Goal: Submit feedback/report problem

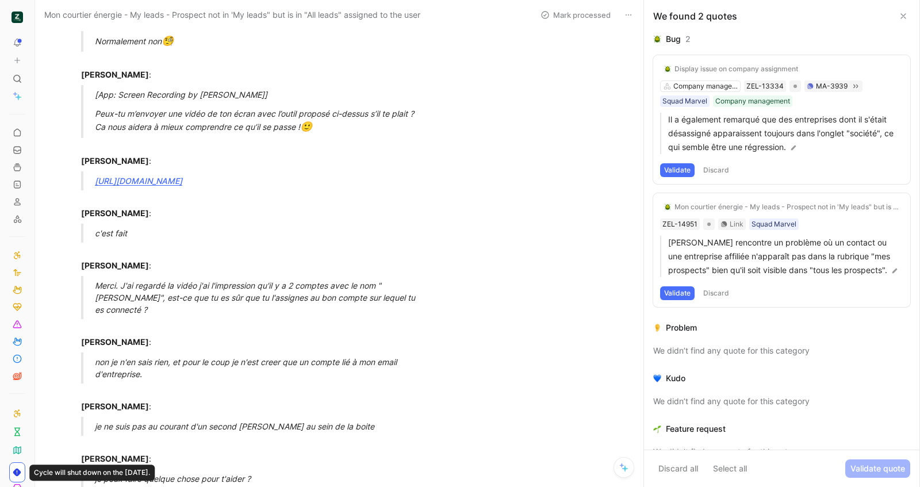
scroll to position [122, 0]
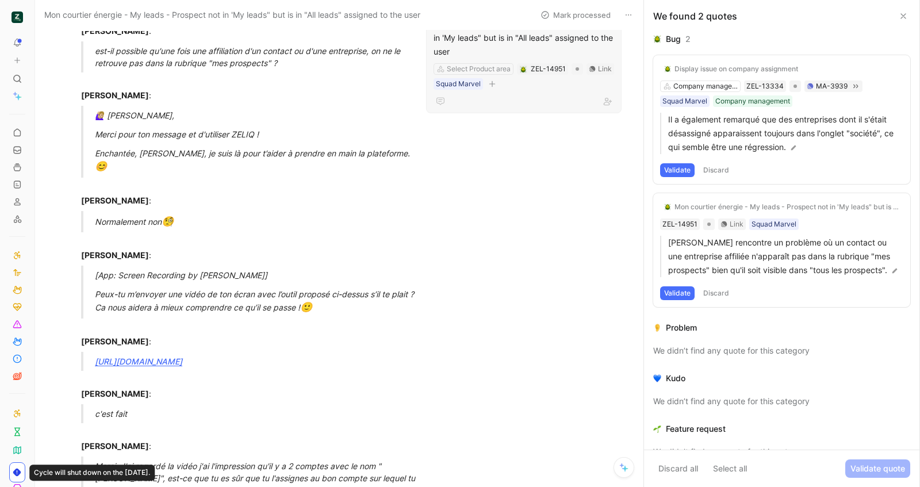
click at [503, 47] on div "Mon courtier énergie - My leads - Prospect not in 'My leads" but is in "All lea…" at bounding box center [524, 37] width 181 height 41
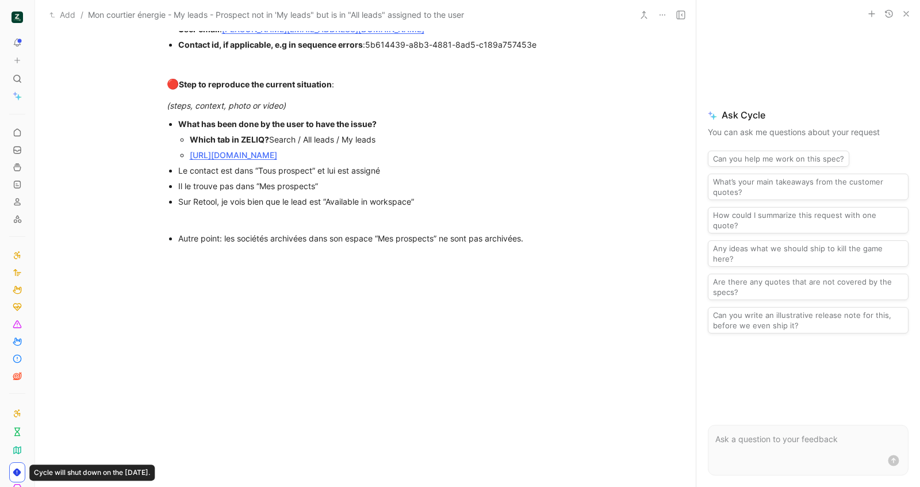
scroll to position [918, 0]
click at [436, 190] on div "Il le trouve pas dans “Mes prospects”" at bounding box center [371, 184] width 386 height 12
click at [438, 206] on div "Sur Retool, je vois bien que le lead est “Available in workspace”" at bounding box center [371, 200] width 386 height 12
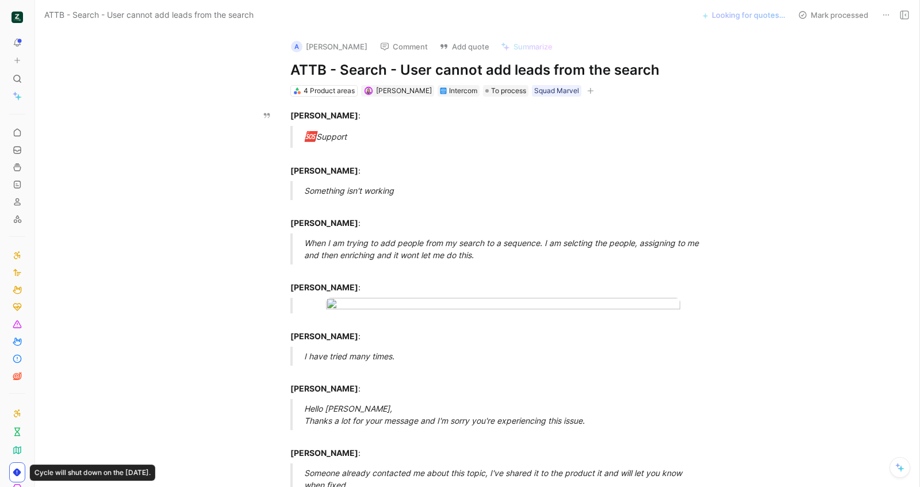
click at [448, 63] on h1 "ATTB - Search - User cannot add leads from the search" at bounding box center [489, 70] width 398 height 18
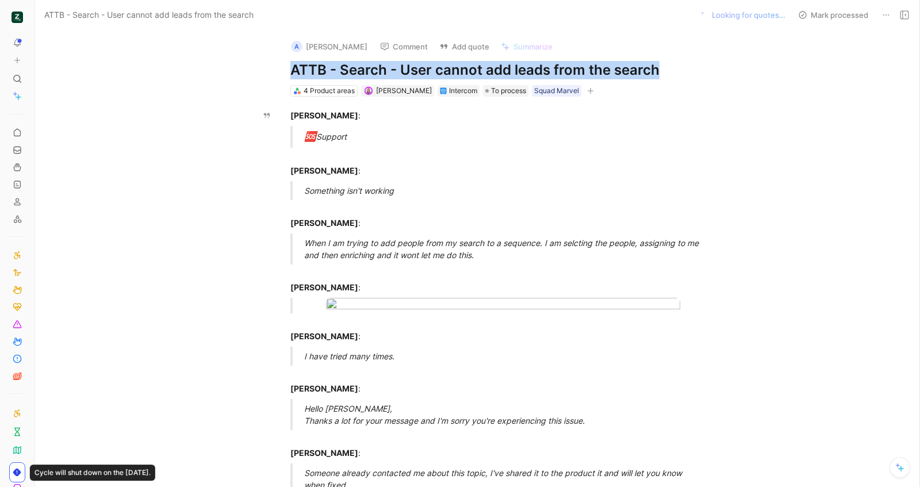
copy h1 "ATTB - Search - User cannot add leads from the search"
click at [462, 52] on button "Add quote" at bounding box center [464, 47] width 60 height 16
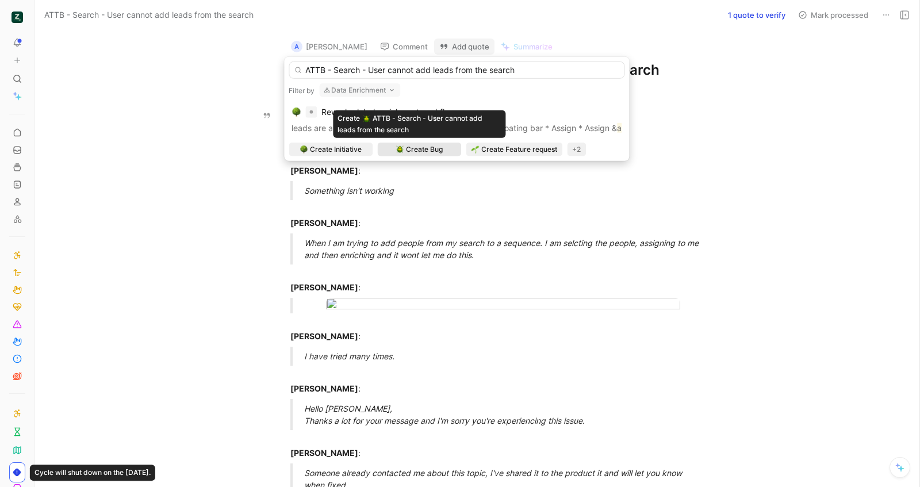
type input "ATTB - Search - User cannot add leads from the search"
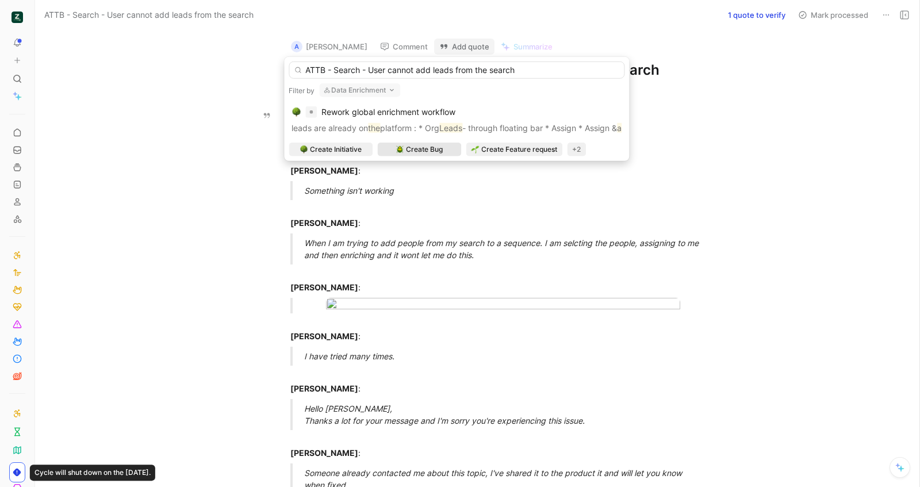
click at [438, 153] on span "Create Bug" at bounding box center [424, 149] width 37 height 11
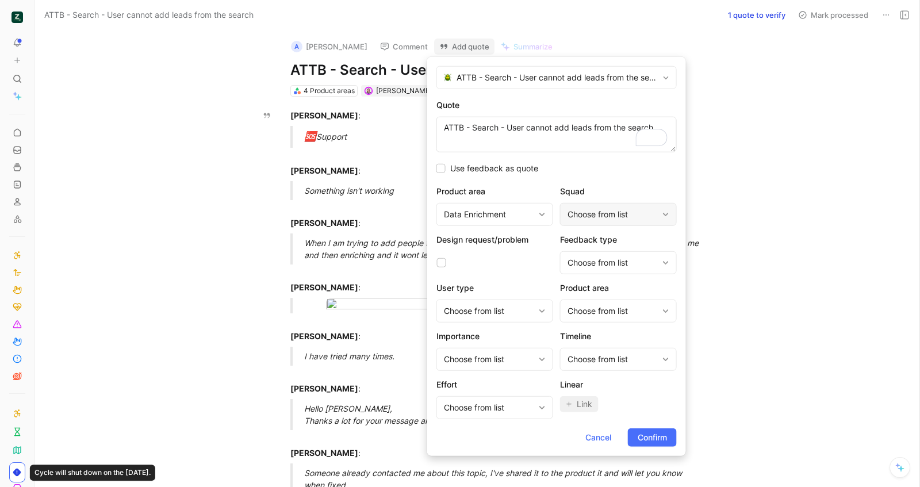
type textarea "ATTB - Search - User cannot add leads from the search"
click at [578, 208] on div "Choose from list" at bounding box center [612, 215] width 90 height 14
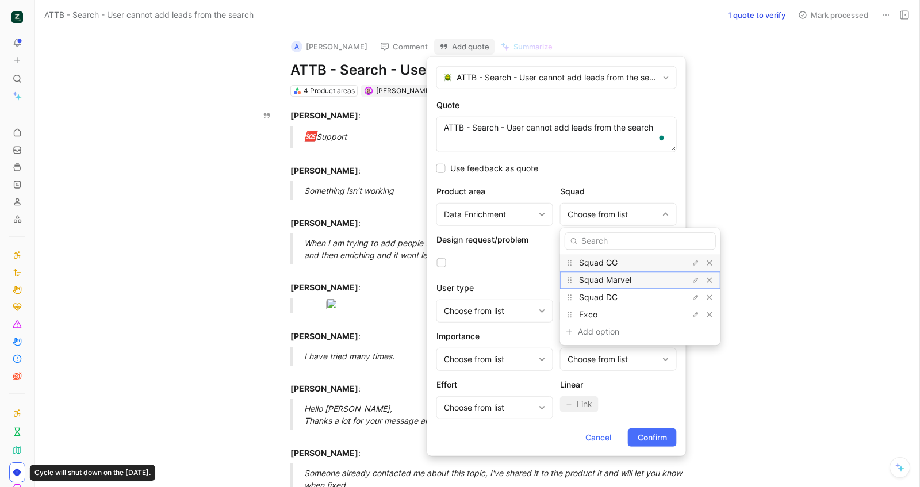
click at [605, 278] on span "Squad Marvel" at bounding box center [605, 280] width 52 height 10
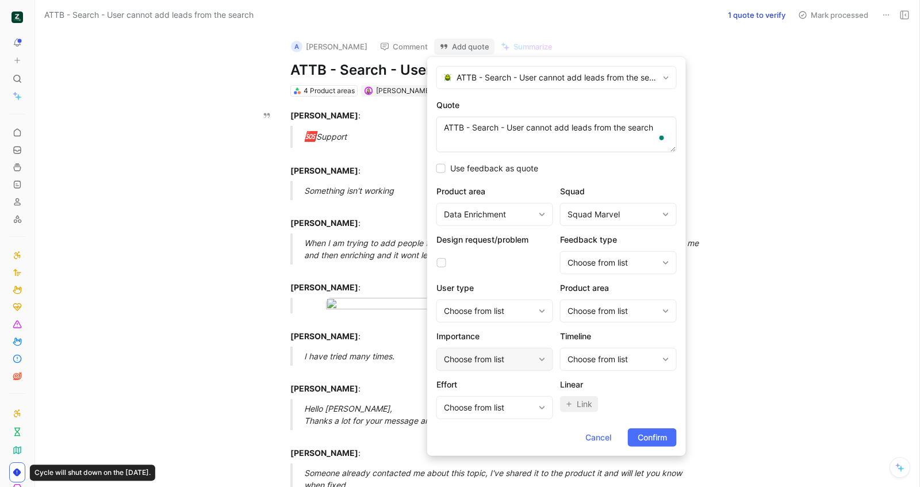
click at [522, 368] on div "Choose from list" at bounding box center [494, 359] width 117 height 23
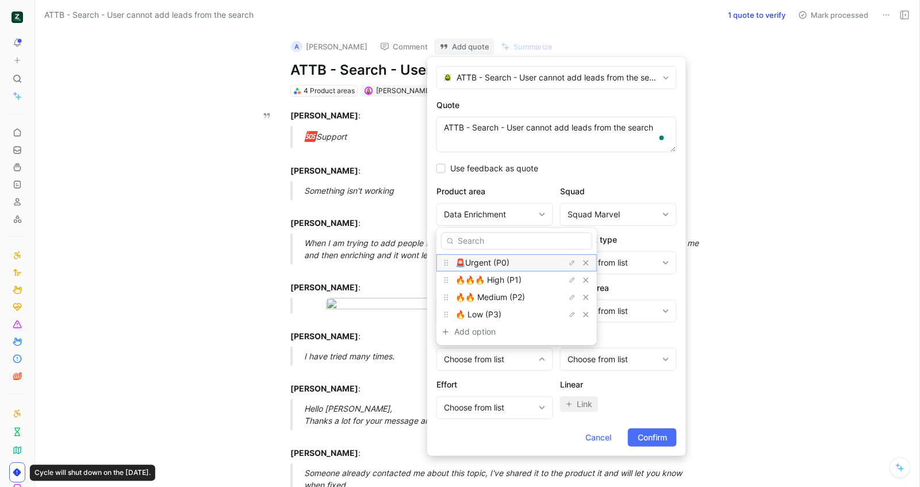
click at [500, 266] on span "🚨Urgent (P0)" at bounding box center [482, 263] width 54 height 10
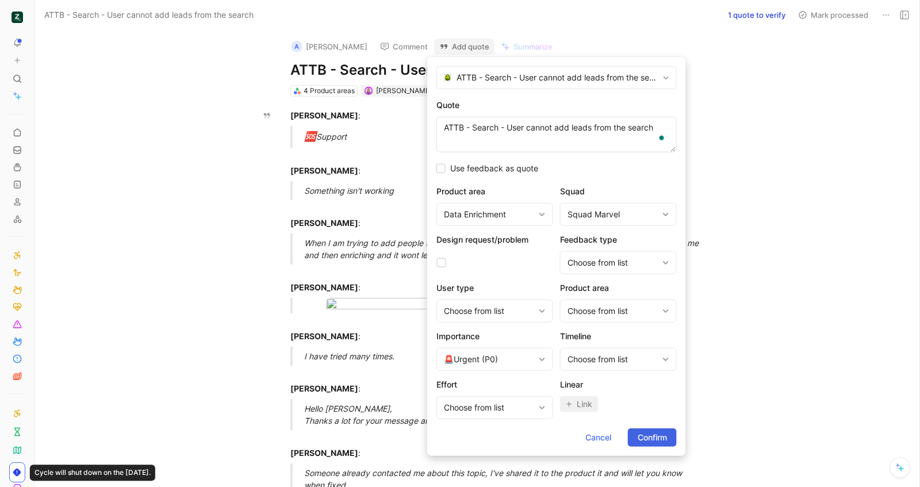
click at [642, 428] on button "Confirm" at bounding box center [652, 437] width 49 height 18
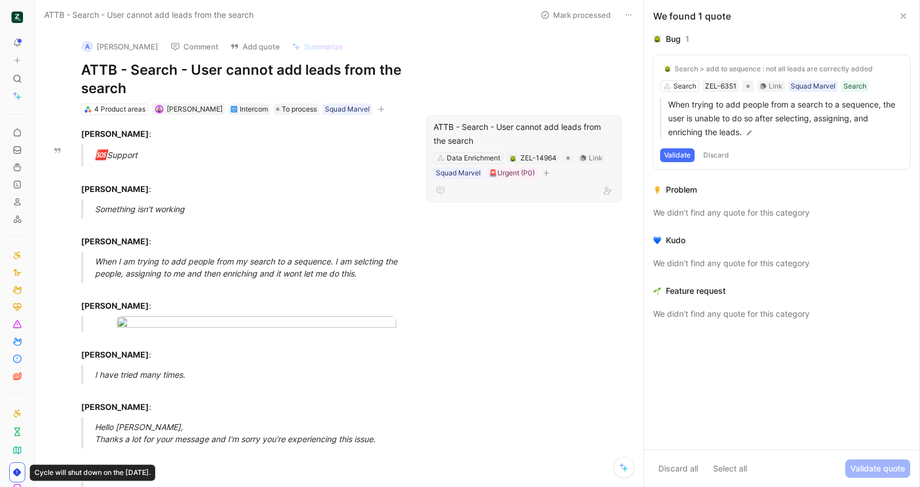
click at [468, 140] on div "ATTB - Search - User cannot add leads from the search" at bounding box center [524, 134] width 181 height 28
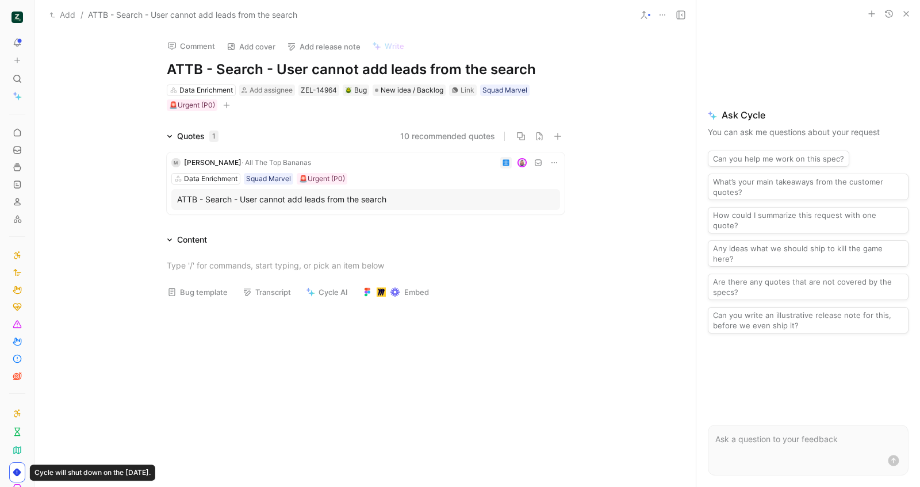
click at [195, 298] on button "Bug template" at bounding box center [197, 292] width 71 height 16
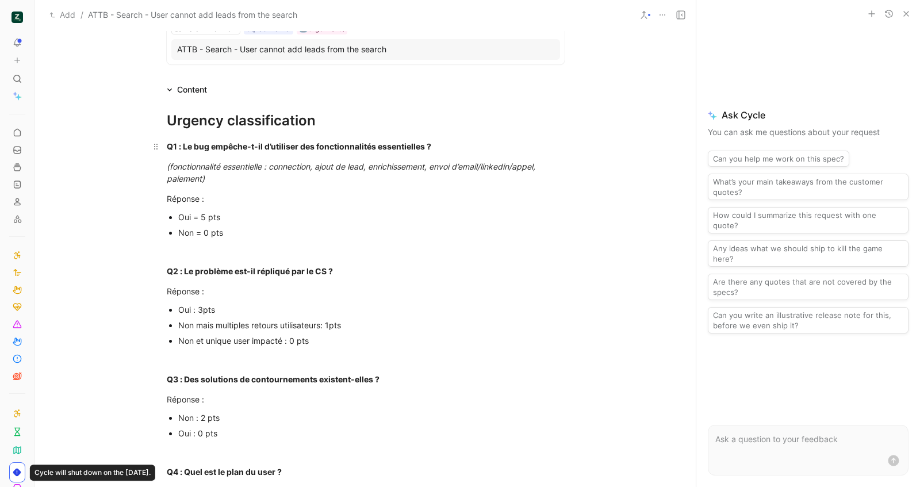
scroll to position [151, 0]
drag, startPoint x: 182, startPoint y: 216, endPoint x: 147, endPoint y: 216, distance: 35.1
click at [147, 216] on ul "Oui = 5 pts Non = 0 pts" at bounding box center [366, 223] width 442 height 31
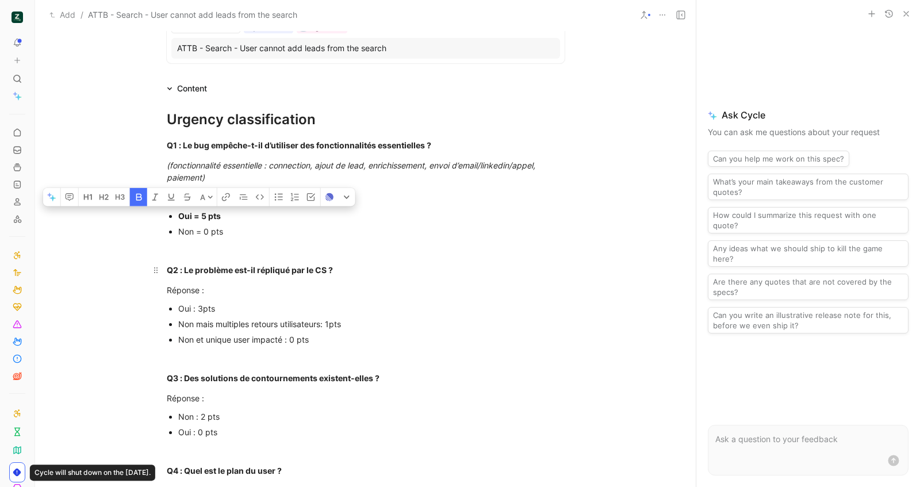
click at [196, 265] on strong "Q2 : Le problème est-il répliqué par le CS ?" at bounding box center [250, 270] width 166 height 10
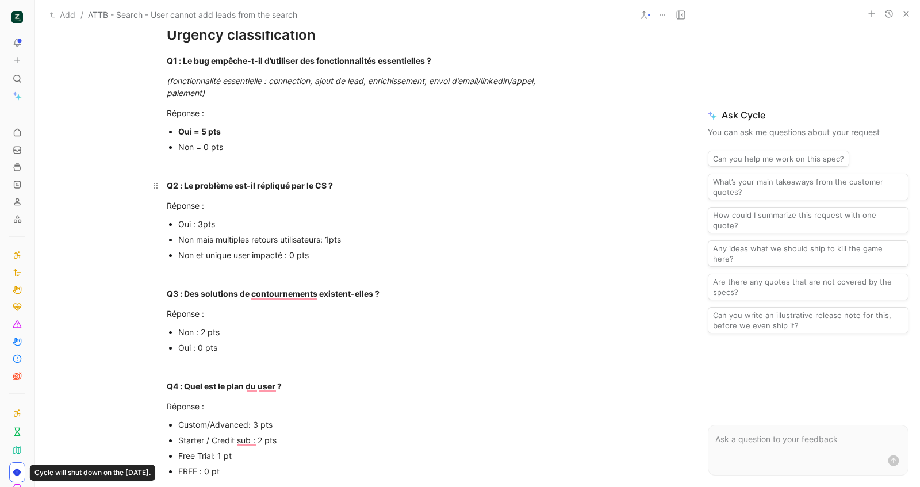
scroll to position [246, 0]
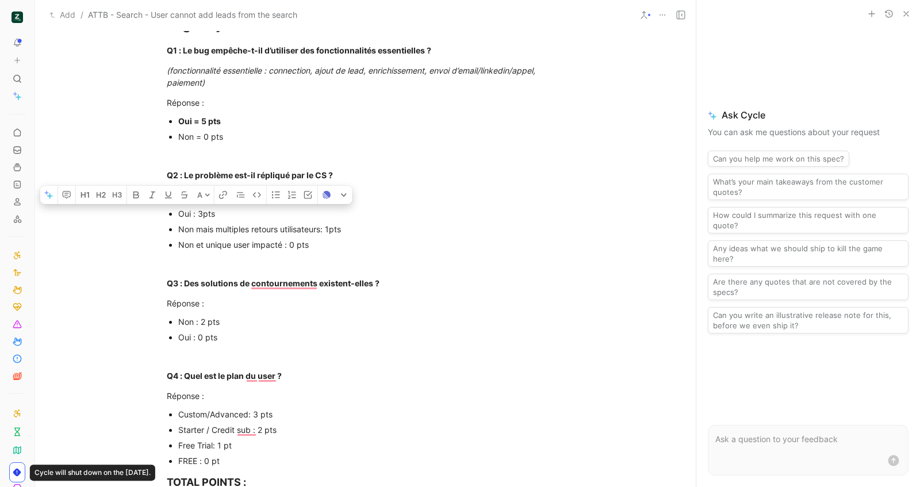
drag, startPoint x: 213, startPoint y: 215, endPoint x: 177, endPoint y: 215, distance: 35.6
click at [177, 215] on ul "Oui : 3pts Non mais multiples retours utilisateurs: 1pts Non et unique user imp…" at bounding box center [366, 229] width 442 height 47
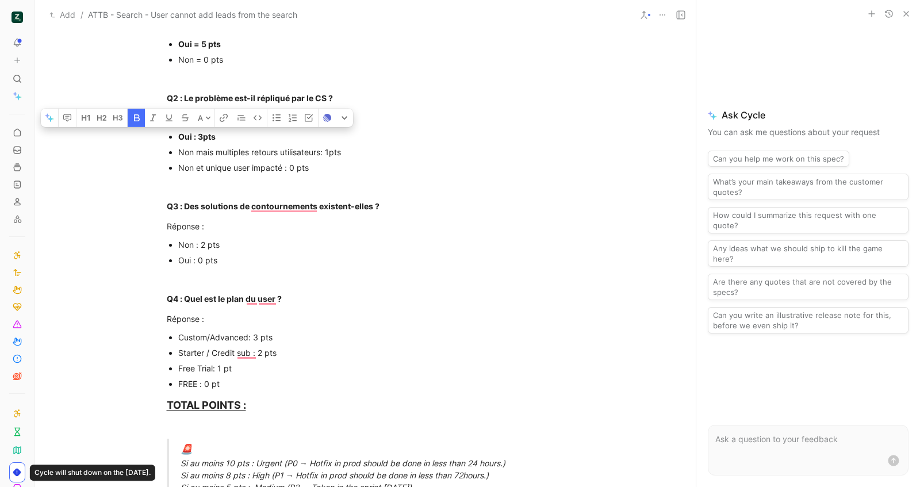
scroll to position [325, 0]
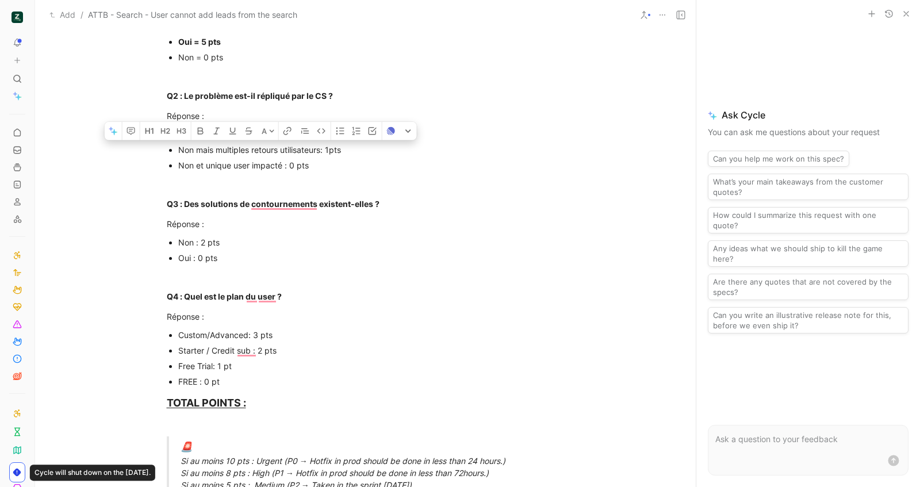
drag, startPoint x: 351, startPoint y: 148, endPoint x: 170, endPoint y: 151, distance: 181.7
click at [168, 151] on ul "Oui : 3pts Non mais multiples retours utilisateurs: 1pts Non et unique user imp…" at bounding box center [366, 149] width 442 height 47
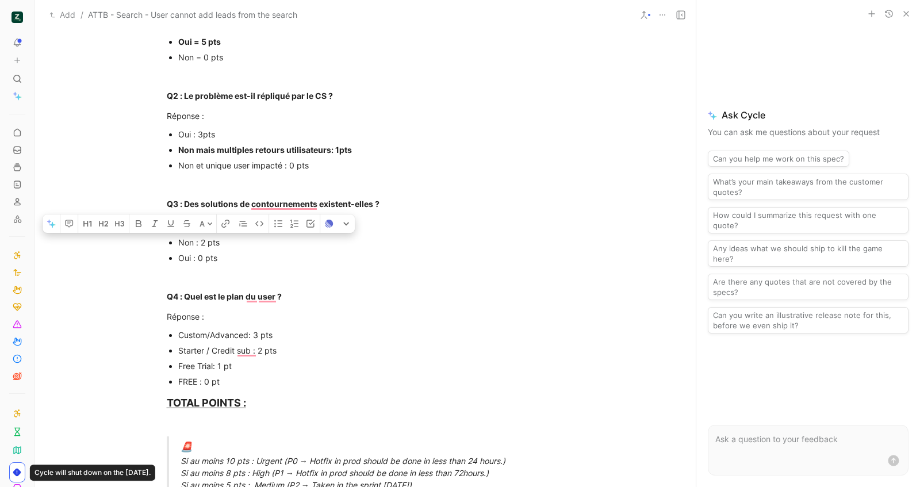
drag, startPoint x: 278, startPoint y: 241, endPoint x: 168, endPoint y: 234, distance: 110.0
click at [168, 235] on ul "Non : 2 pts Oui : 0 pts" at bounding box center [366, 250] width 442 height 31
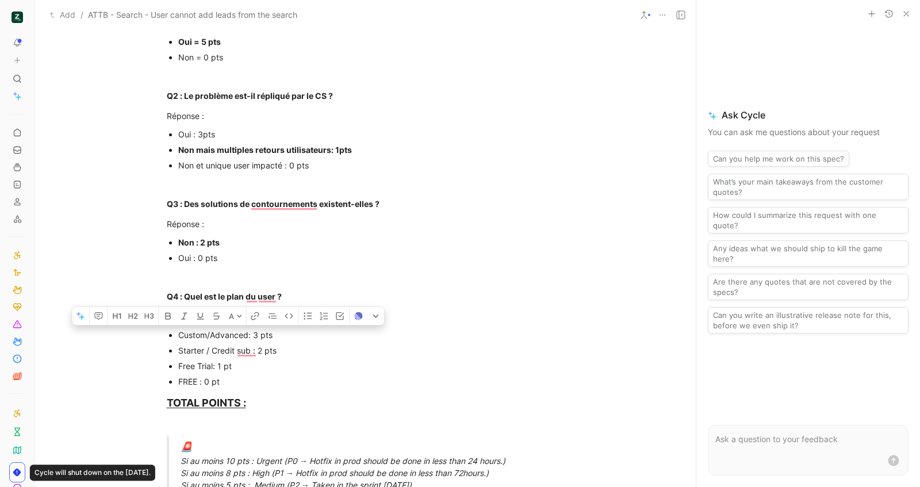
drag, startPoint x: 228, startPoint y: 333, endPoint x: 177, endPoint y: 333, distance: 50.6
click at [177, 333] on ul "Custom/Advanced: 3 pts Starter / Credit sub : 2 pts Free Trial: 1 pt FREE : 0 pt" at bounding box center [366, 358] width 442 height 62
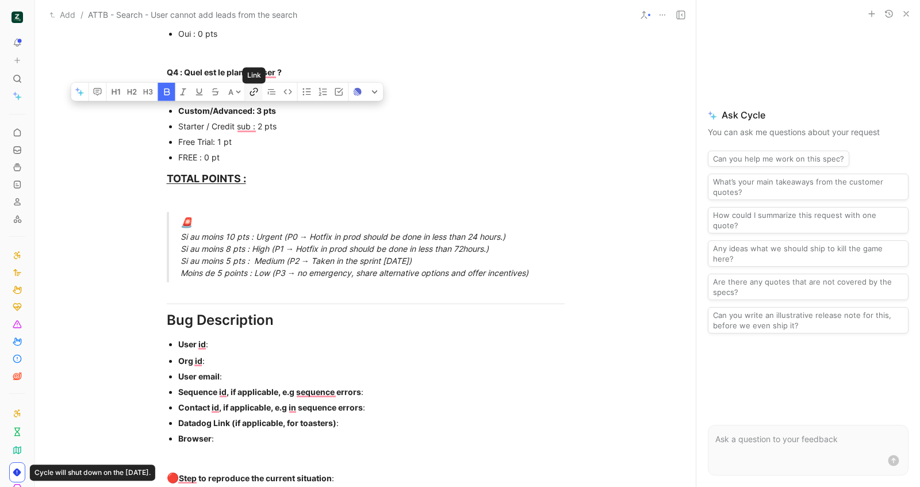
scroll to position [551, 0]
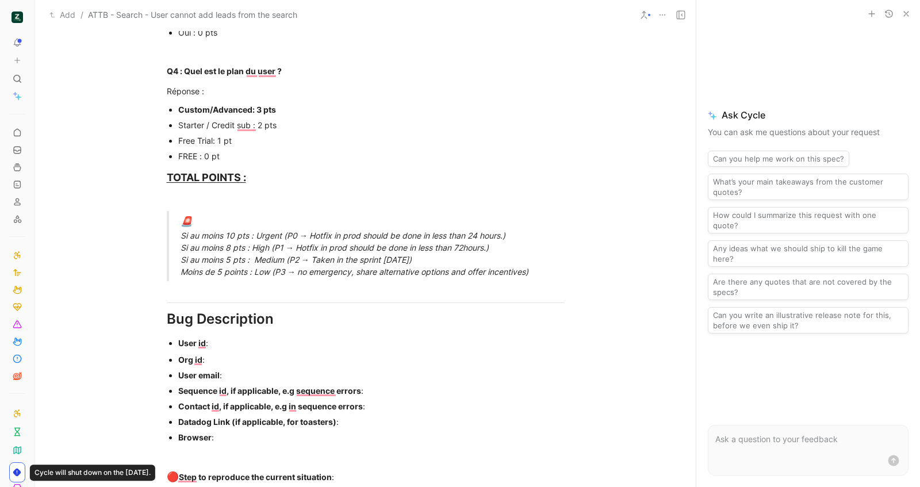
drag, startPoint x: 508, startPoint y: 229, endPoint x: 167, endPoint y: 243, distance: 340.6
click at [167, 243] on blockquote "🚨 Si au moins 10 pts : Urgent (P0 → Hotfix in prod should be done in less than …" at bounding box center [366, 246] width 442 height 70
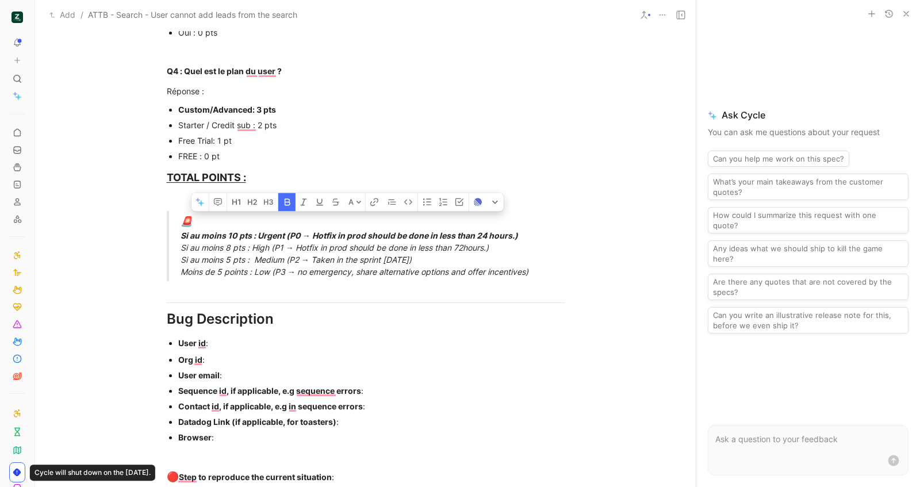
click at [269, 246] on div "🚨 Si au moins 10 pts : Urgent (P0 → Hotfix in prod should be done in less than …" at bounding box center [380, 245] width 398 height 63
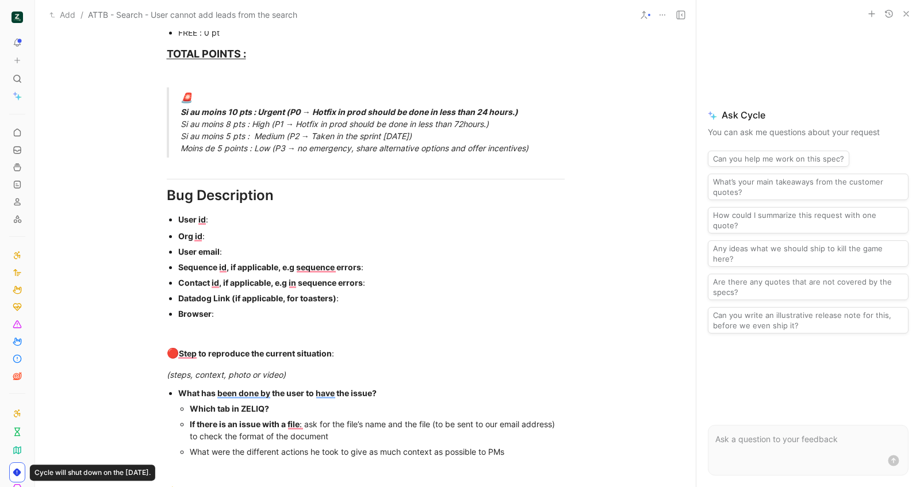
click at [259, 223] on div "User id :" at bounding box center [371, 219] width 386 height 12
click at [267, 235] on div "Org id :" at bounding box center [371, 236] width 386 height 12
click at [252, 251] on div "User email :" at bounding box center [371, 252] width 386 height 12
paste div "To enrich screen reader interactions, please activate Accessibility in Grammarl…"
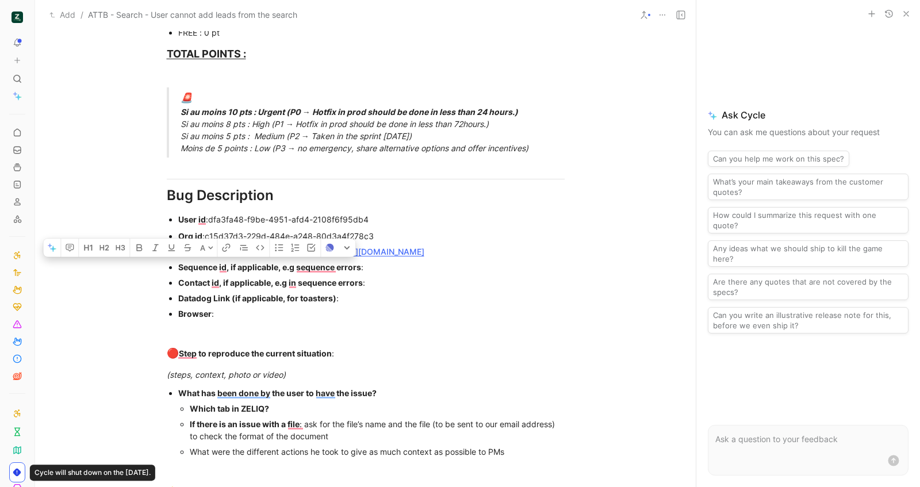
drag, startPoint x: 233, startPoint y: 313, endPoint x: 185, endPoint y: 264, distance: 68.3
click at [185, 264] on ul "Org id : c15d37d3-229d-484e-a248-80d3a4f278c3 User email : martin@allthetopbana…" at bounding box center [366, 274] width 442 height 93
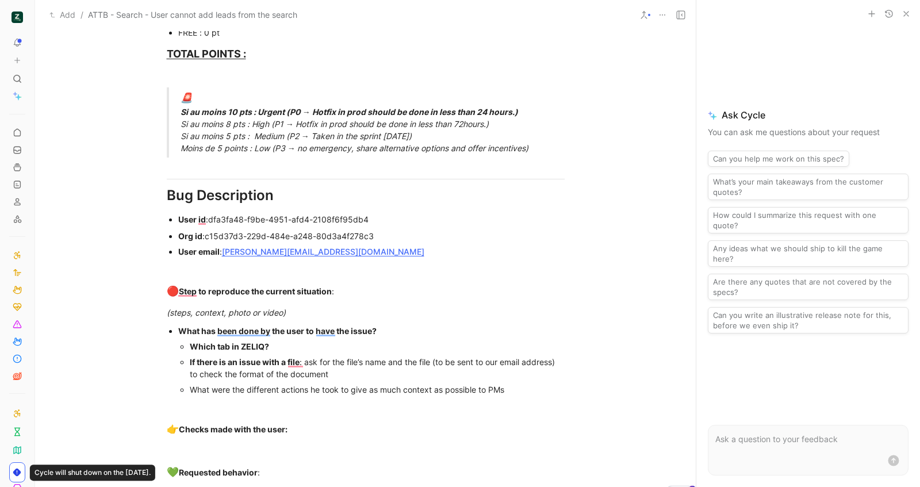
click at [323, 349] on div "Which tab in ZELIQ?" at bounding box center [377, 346] width 375 height 12
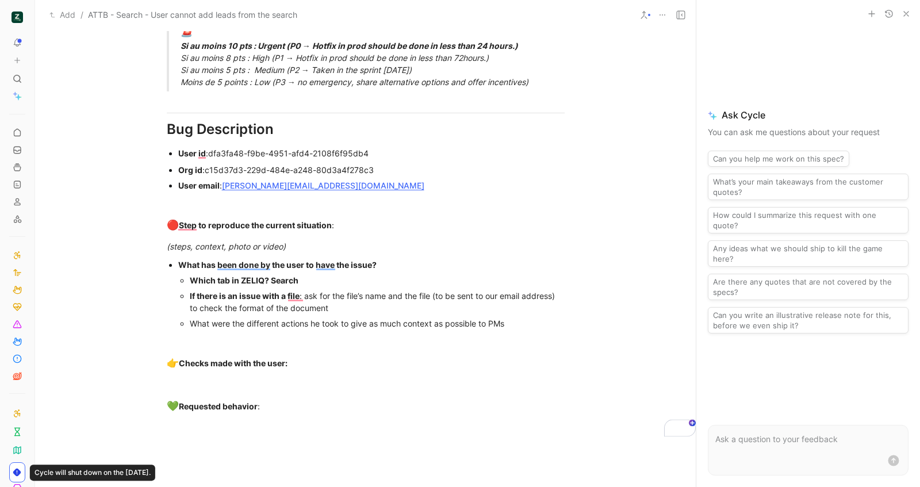
scroll to position [743, 0]
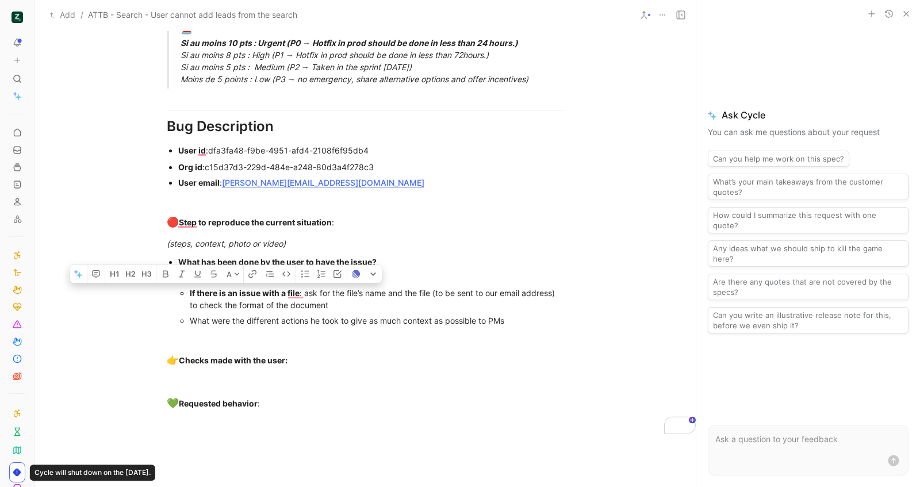
drag, startPoint x: 277, startPoint y: 408, endPoint x: 178, endPoint y: 289, distance: 154.7
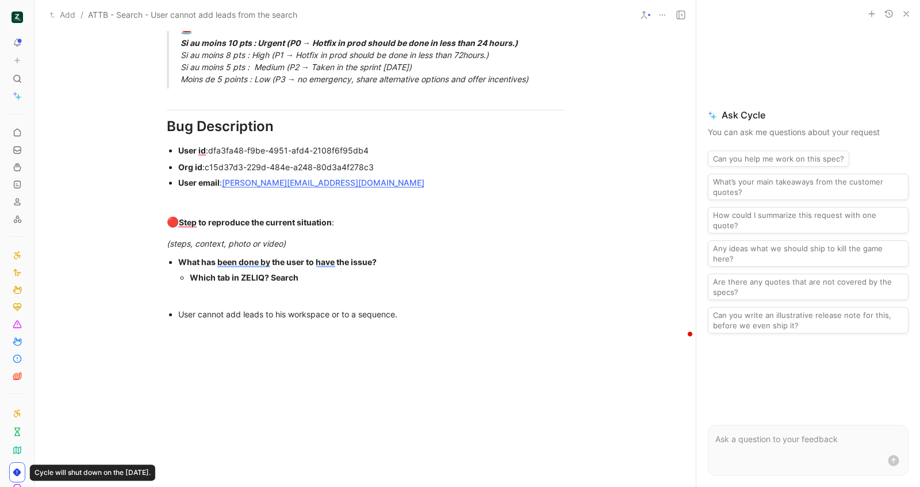
scroll to position [0, 0]
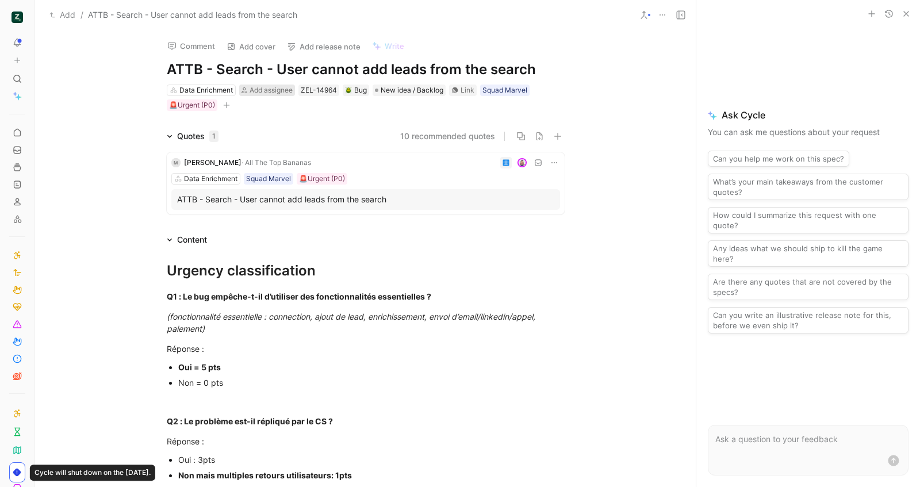
click at [287, 90] on span "Add assignee" at bounding box center [271, 90] width 43 height 9
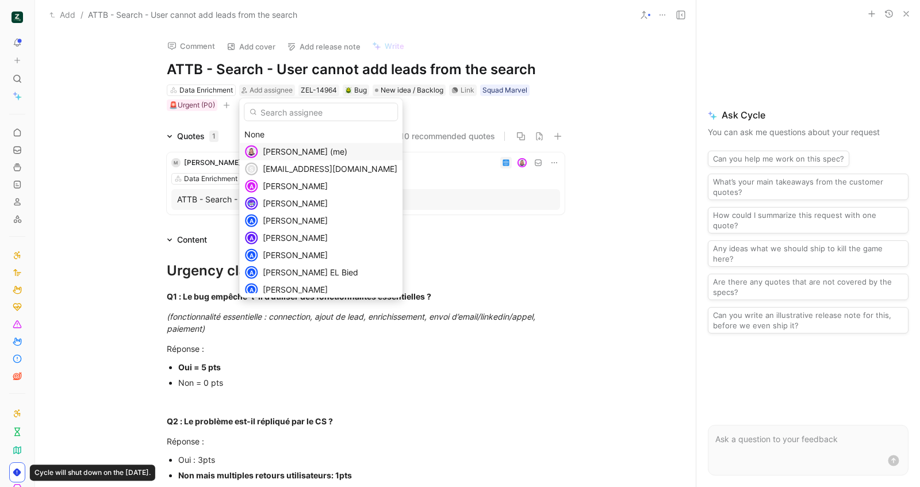
click at [291, 149] on span "Camille Wattel (me)" at bounding box center [305, 152] width 85 height 10
